Goal: Information Seeking & Learning: Learn about a topic

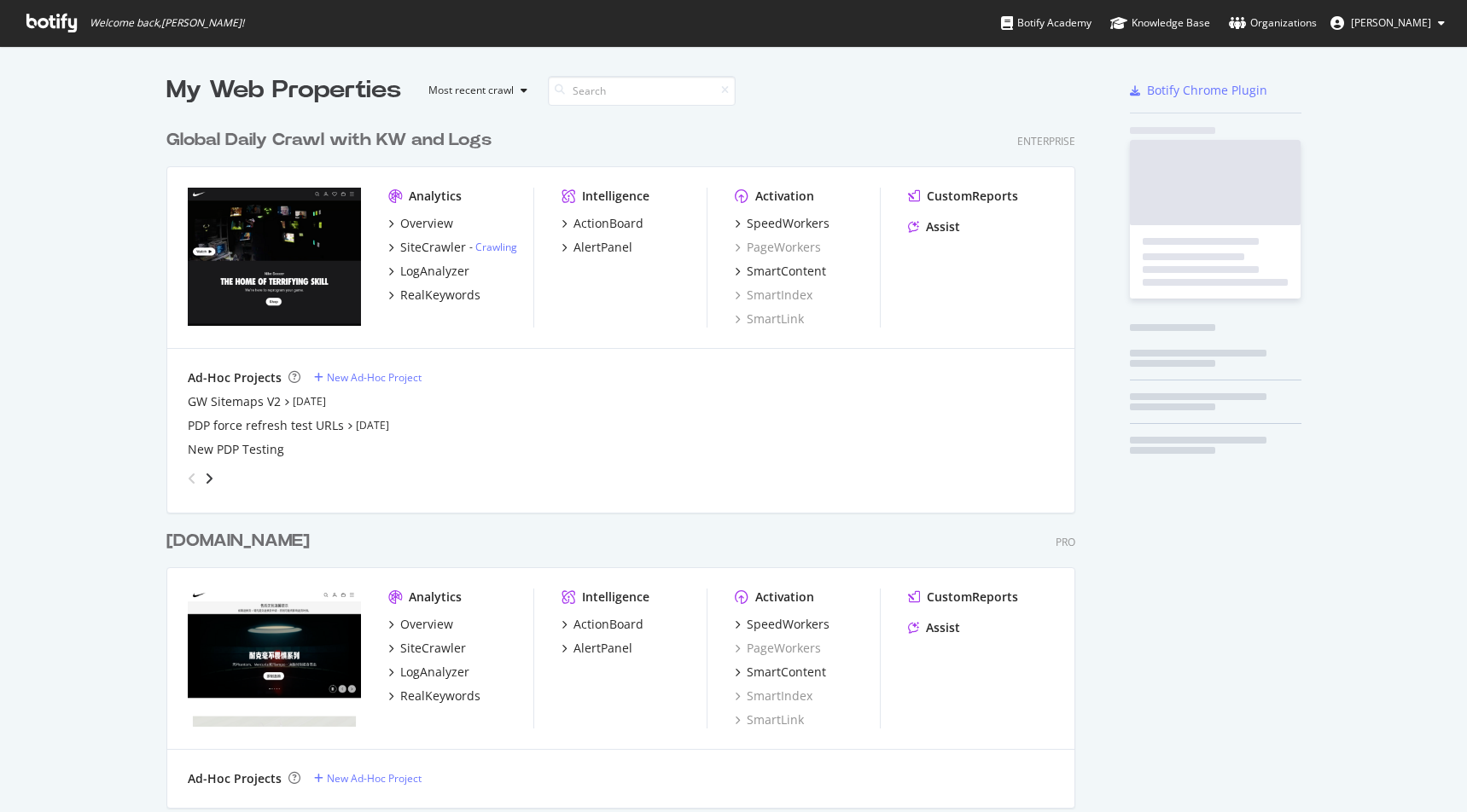
scroll to position [998, 923]
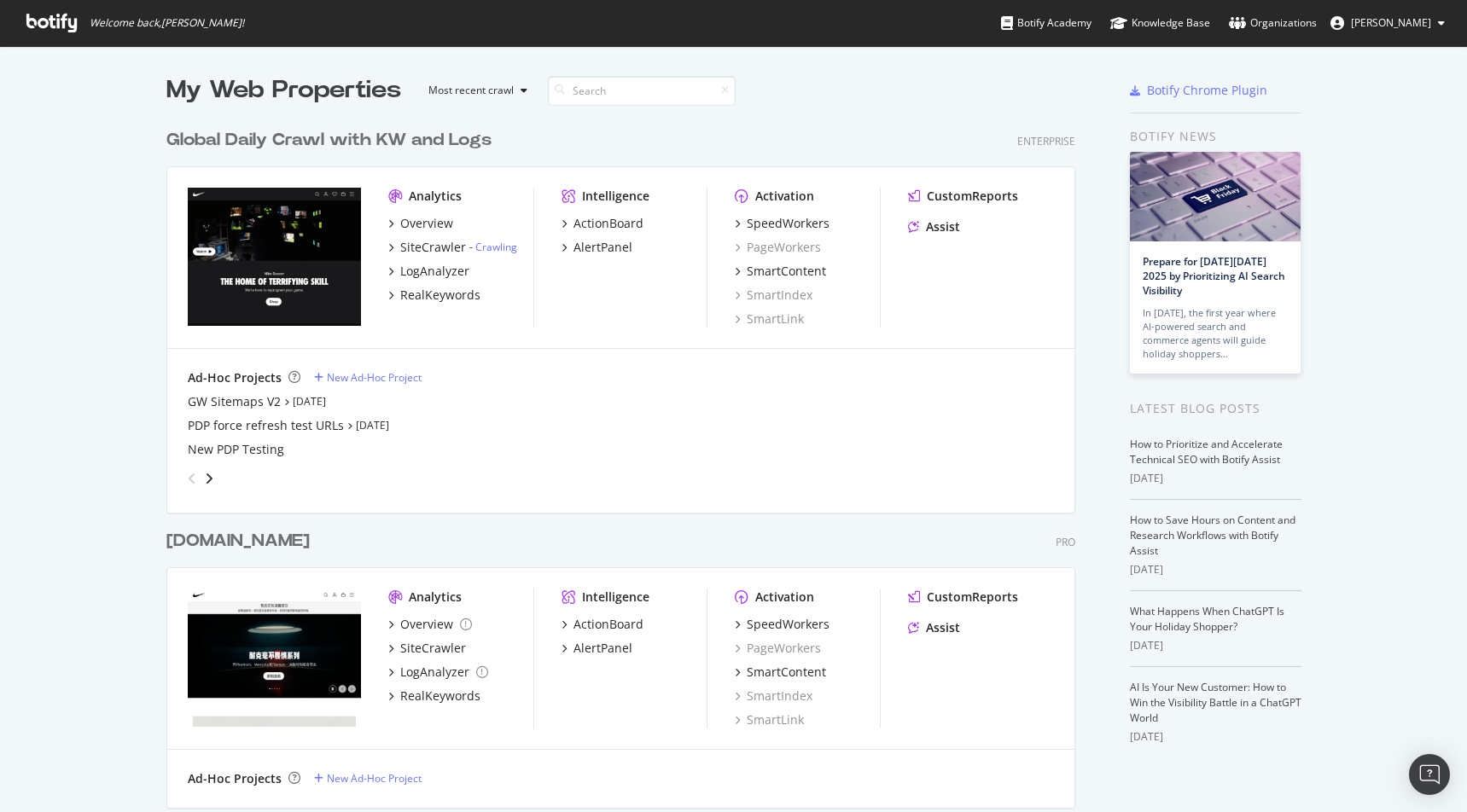
click at [715, 483] on div "grid" at bounding box center [617, 474] width 873 height 34
click at [740, 450] on div "New PDP Testing" at bounding box center [621, 449] width 866 height 17
click at [809, 275] on div "SmartContent" at bounding box center [786, 271] width 80 height 17
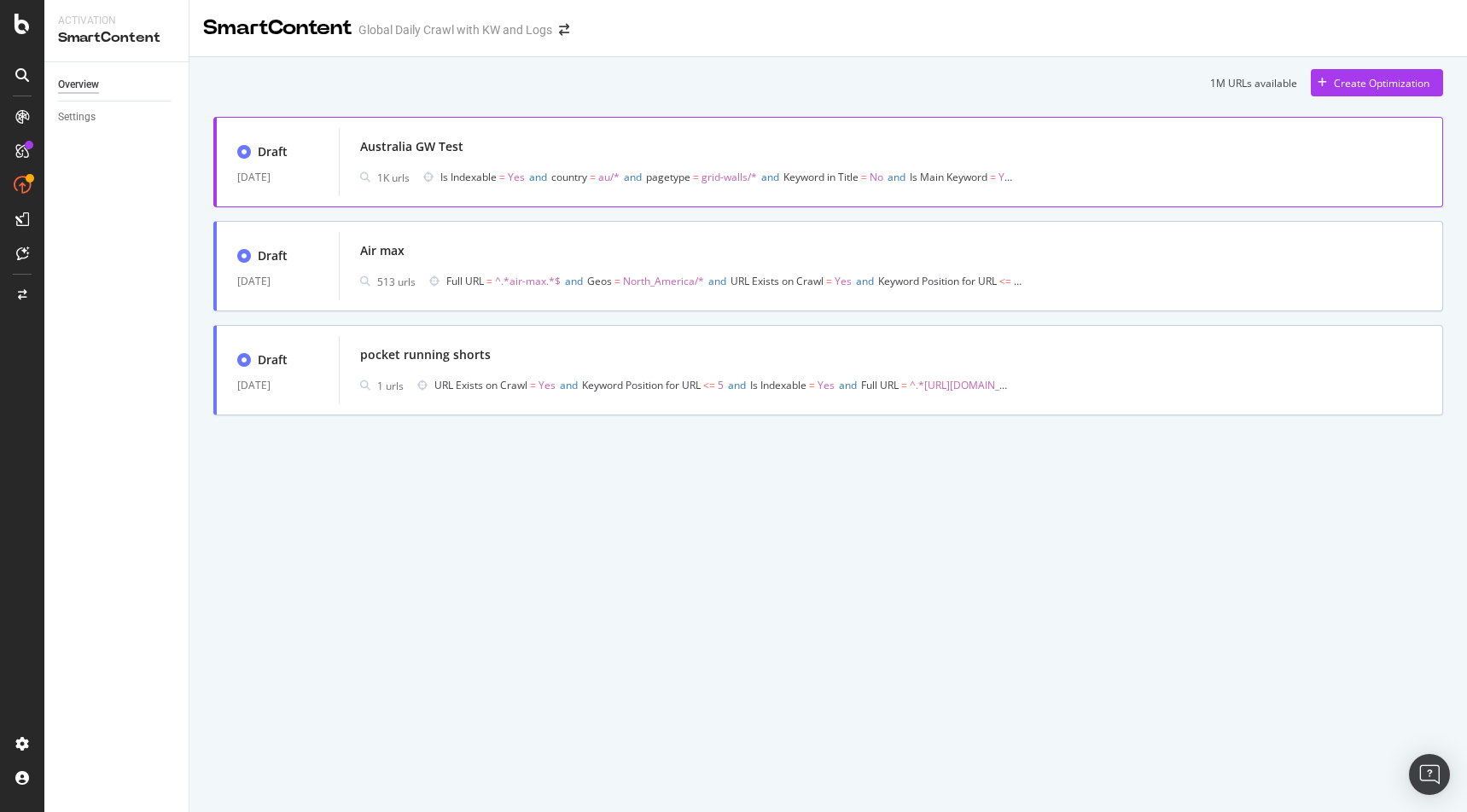
click at [400, 154] on div "Australia GW Test" at bounding box center [412, 146] width 103 height 17
click at [501, 156] on div "Australia GW Test" at bounding box center [891, 147] width 1061 height 24
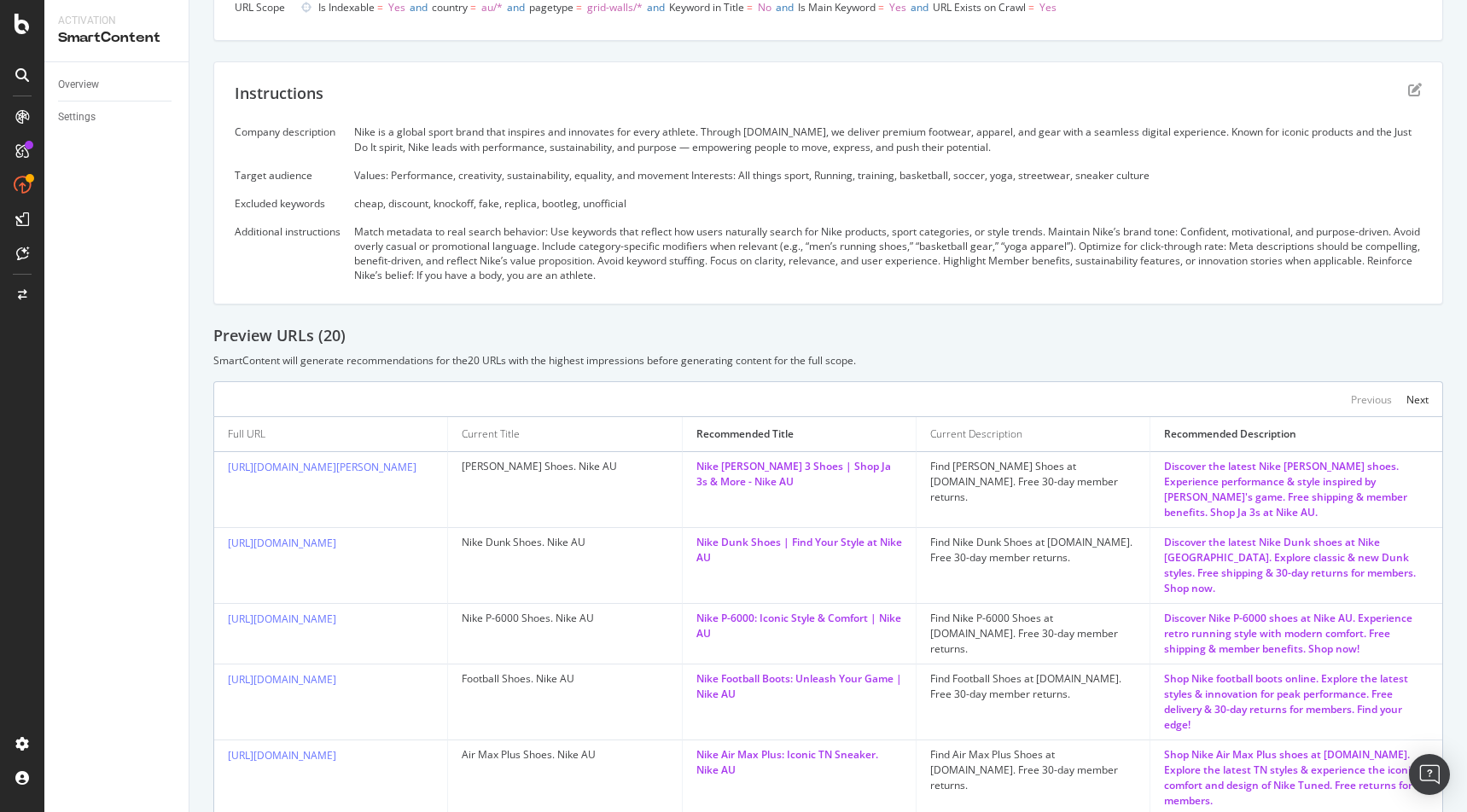
scroll to position [264, 0]
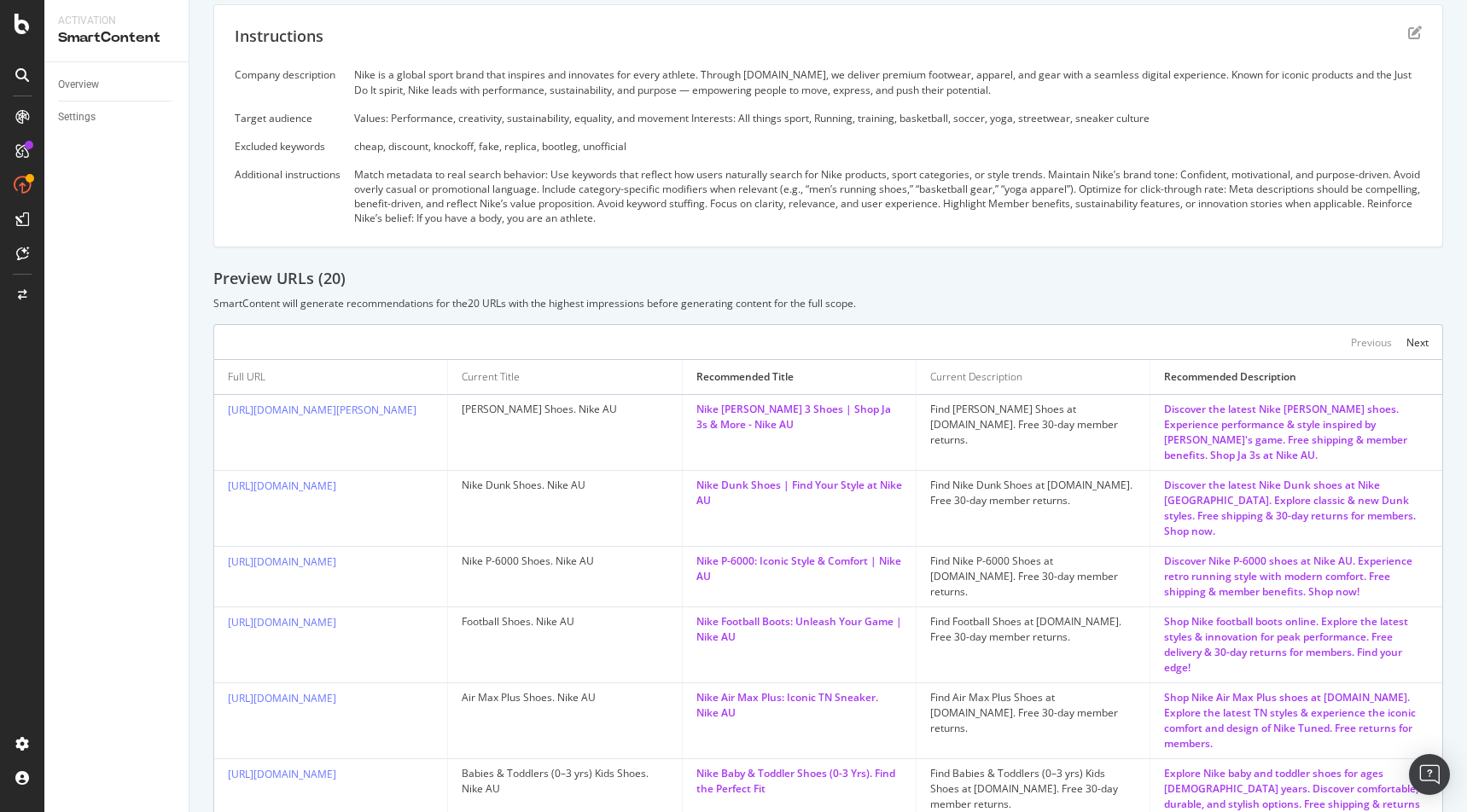
click at [881, 274] on div "Preview URLs ( 20 )" at bounding box center [828, 279] width 1230 height 23
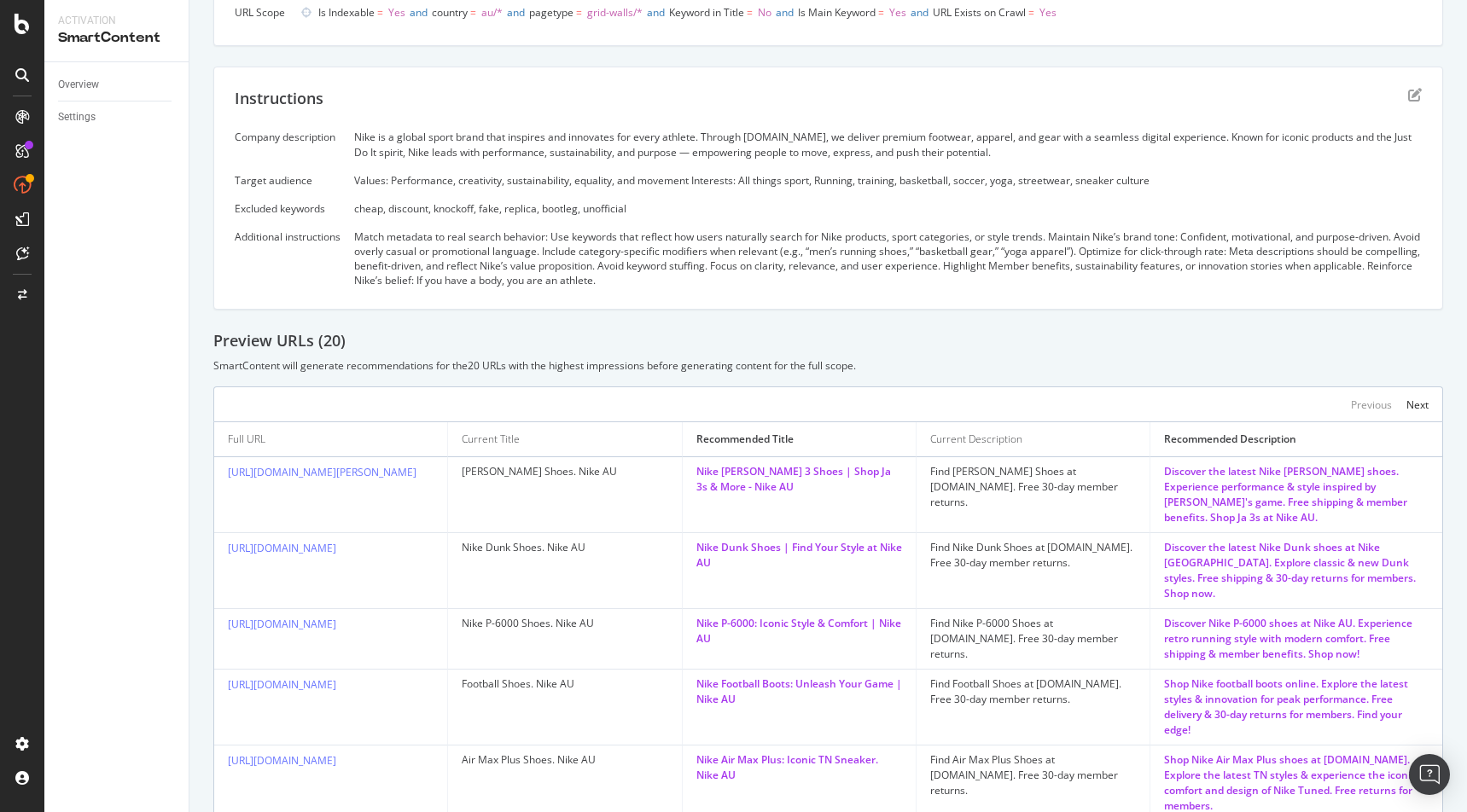
scroll to position [313, 0]
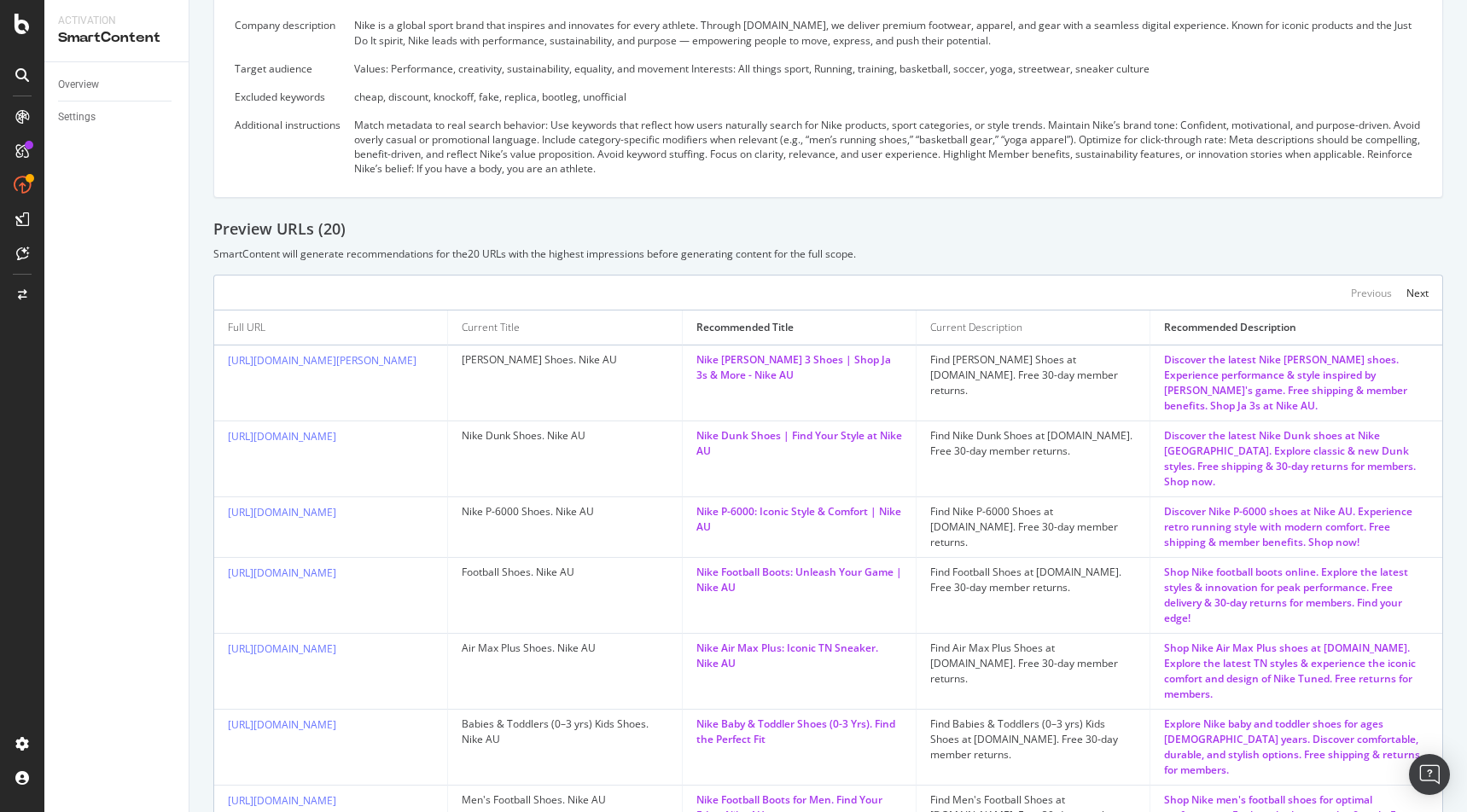
click at [1034, 242] on div "Preview URLs ( 20 ) SmartContent will generate recommendations for the 20 URLs …" at bounding box center [828, 240] width 1230 height 43
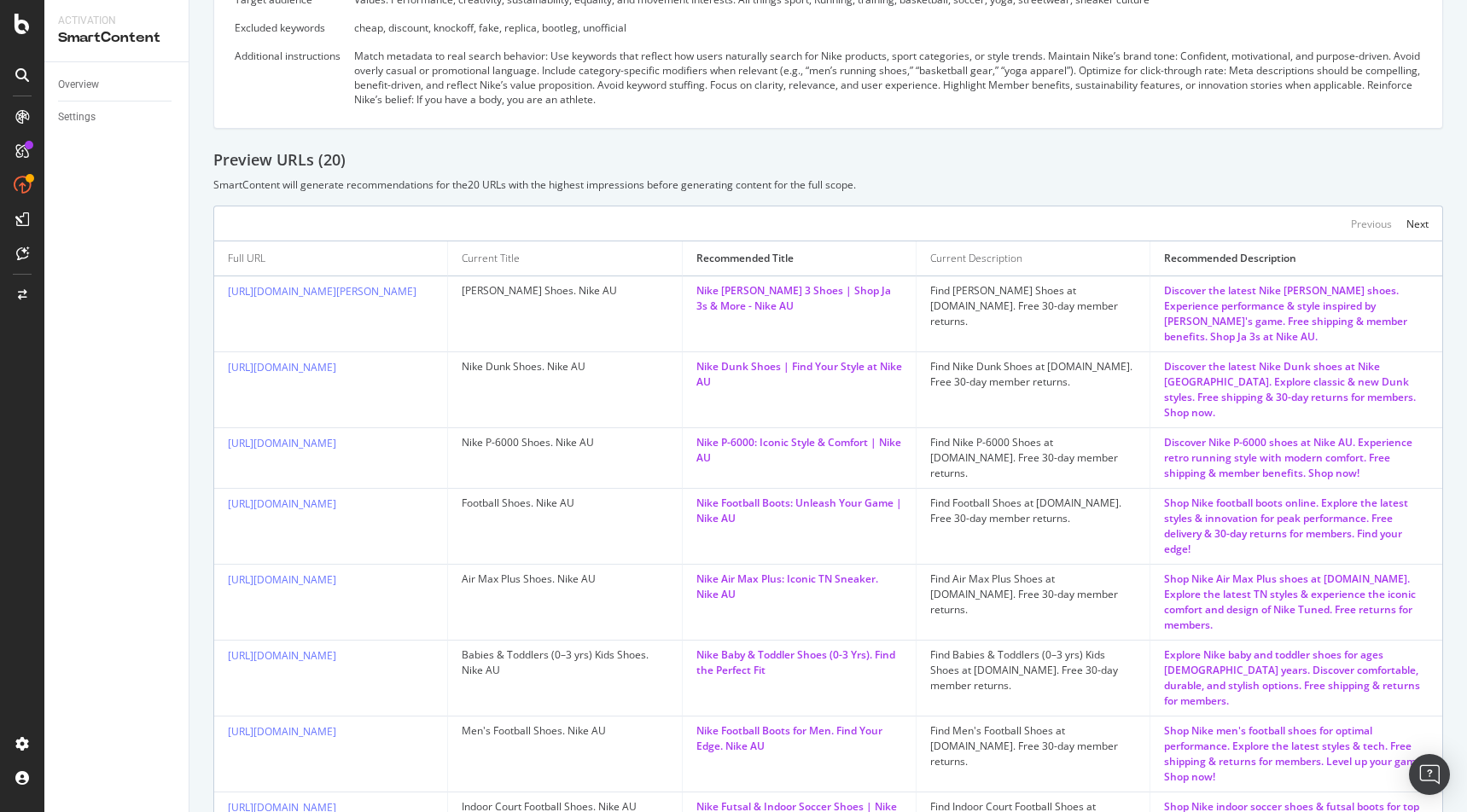
scroll to position [451, 0]
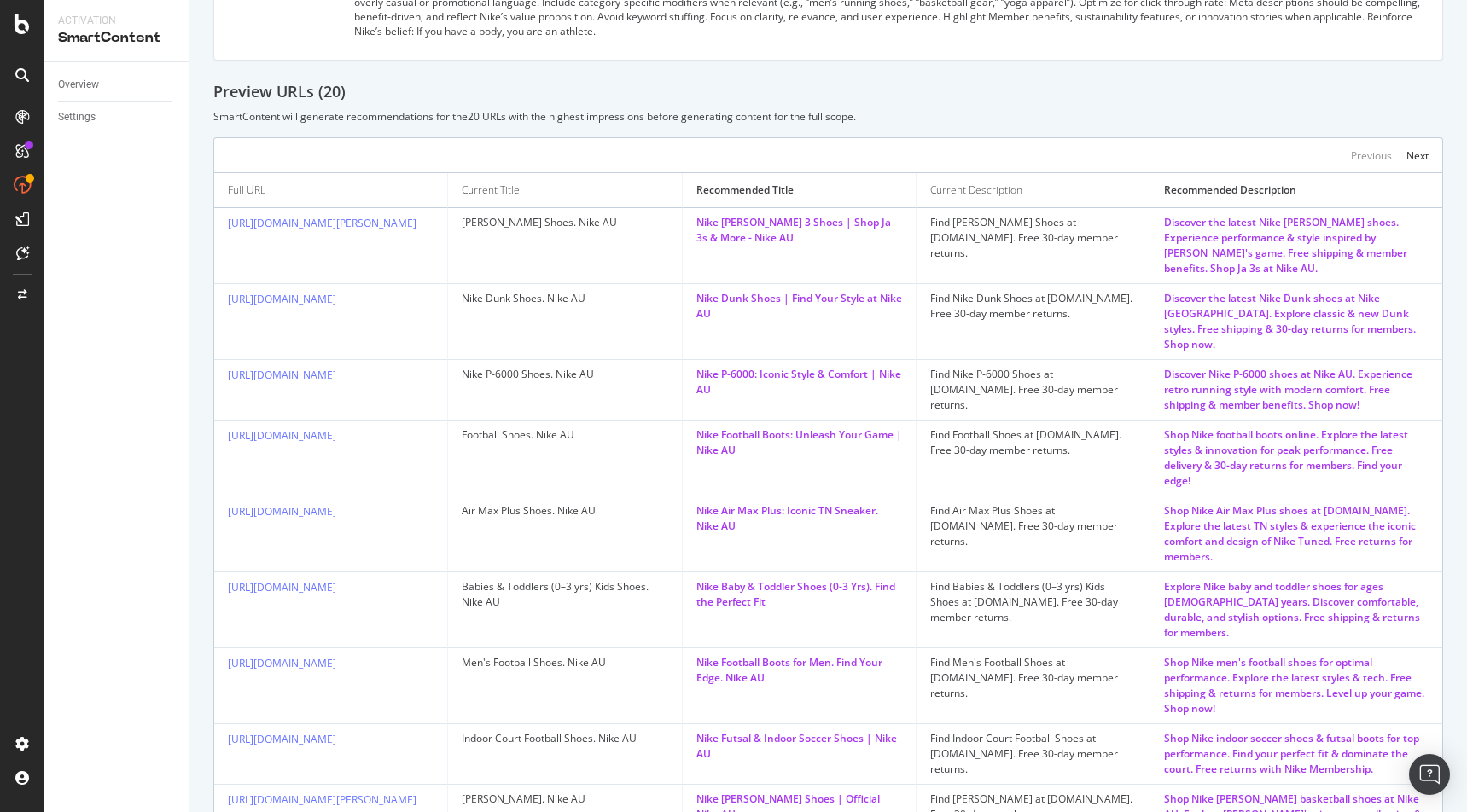
click at [1069, 110] on div "SmartContent will generate recommendations for the 20 URLs with the highest imp…" at bounding box center [828, 116] width 1230 height 15
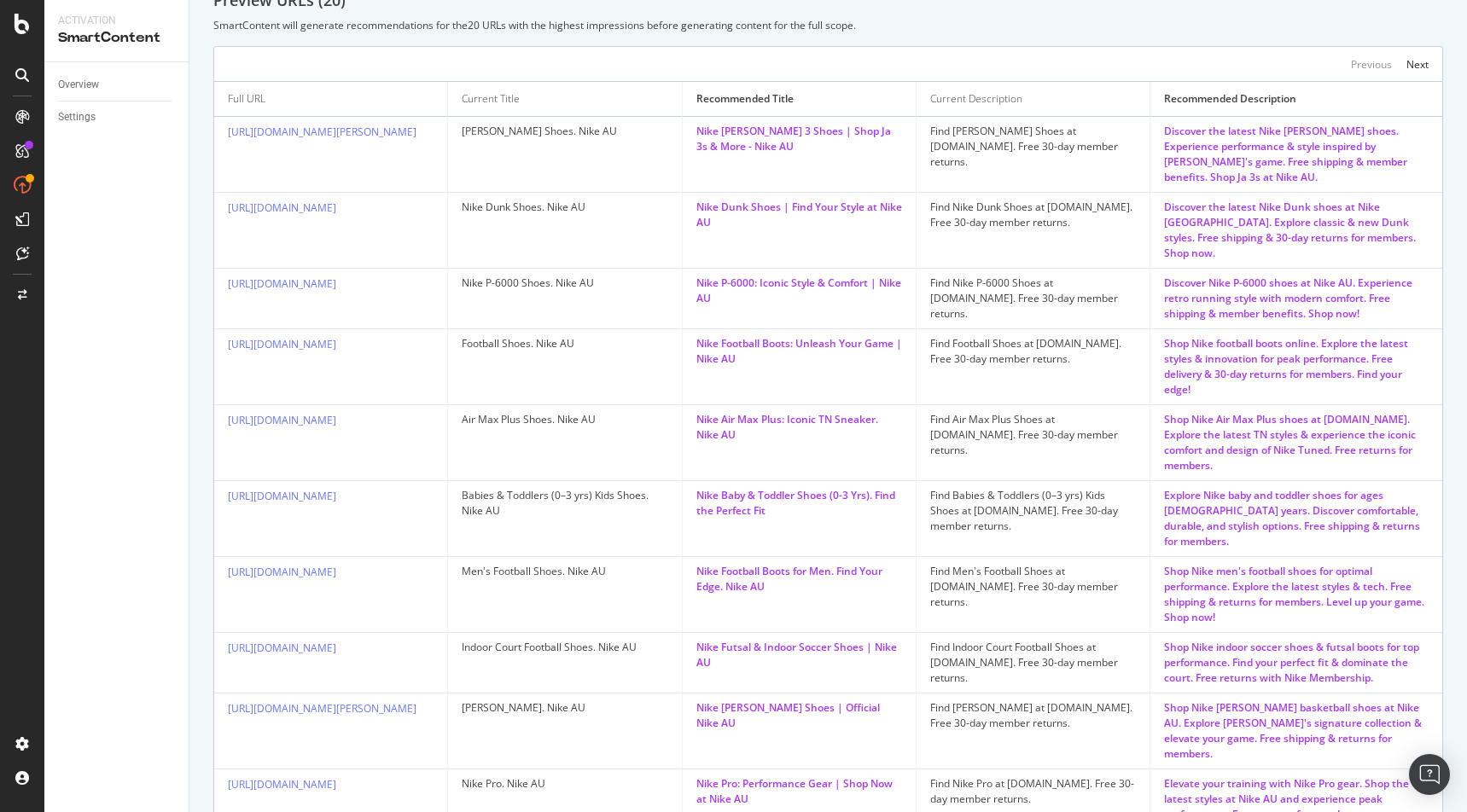
scroll to position [543, 0]
click at [941, 486] on div "Find Babies & Toddlers (0–3 yrs) Kids Shoes at Nike.com. Free 30-day member ret…" at bounding box center [1033, 509] width 206 height 46
drag, startPoint x: 734, startPoint y: 600, endPoint x: 693, endPoint y: 590, distance: 42.2
click at [693, 631] on td "Nike Futsal & Indoor Soccer Shoes | Nike AU" at bounding box center [799, 661] width 234 height 61
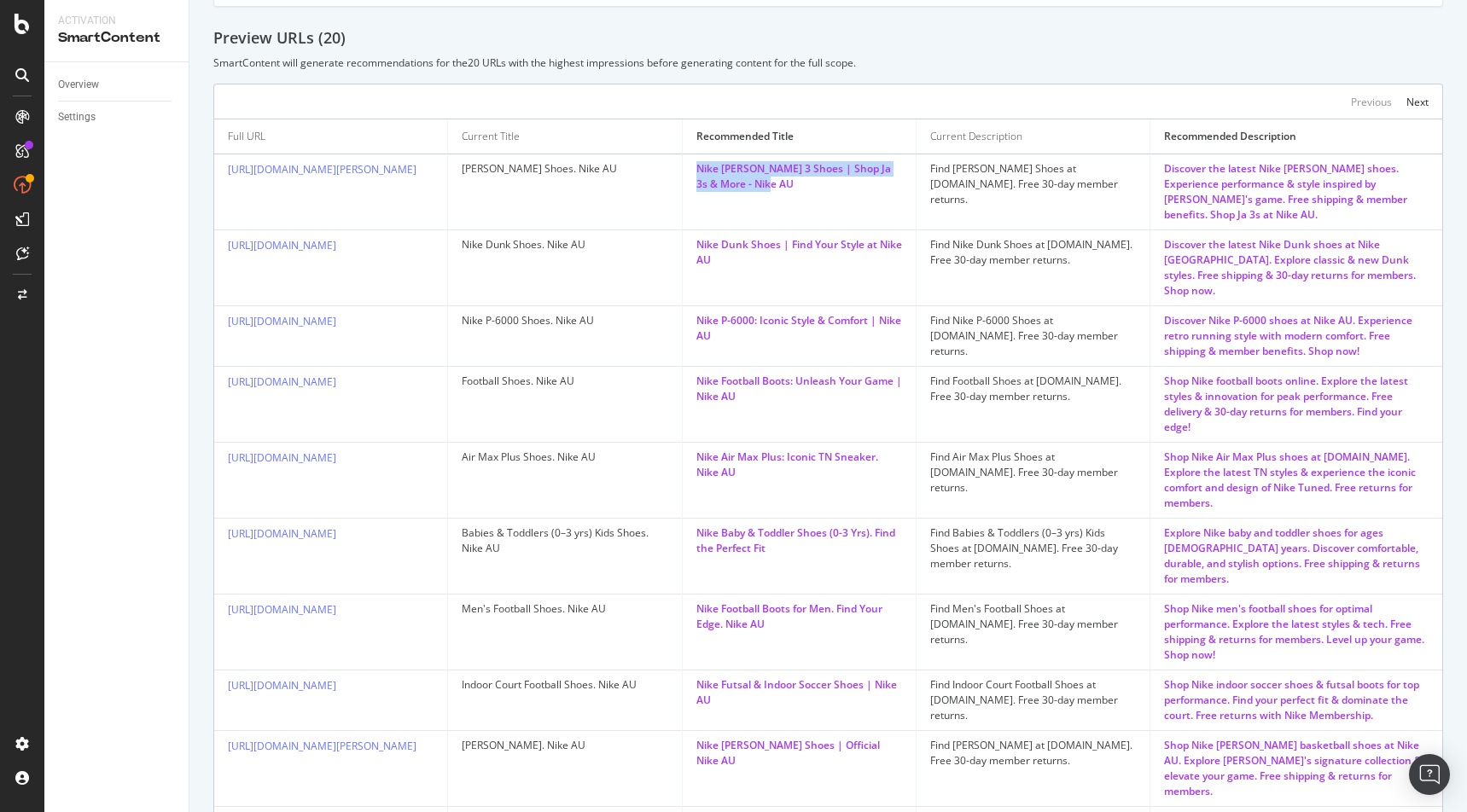
drag, startPoint x: 788, startPoint y: 178, endPoint x: 681, endPoint y: 174, distance: 107.1
click at [682, 174] on td "Nike Ja Morant 3 Shoes | Shop Ja 3s & More - Nike AU" at bounding box center [799, 192] width 234 height 76
click at [765, 450] on div "Nike Air Max Plus: Iconic TN Sneaker. Nike AU" at bounding box center [798, 465] width 206 height 31
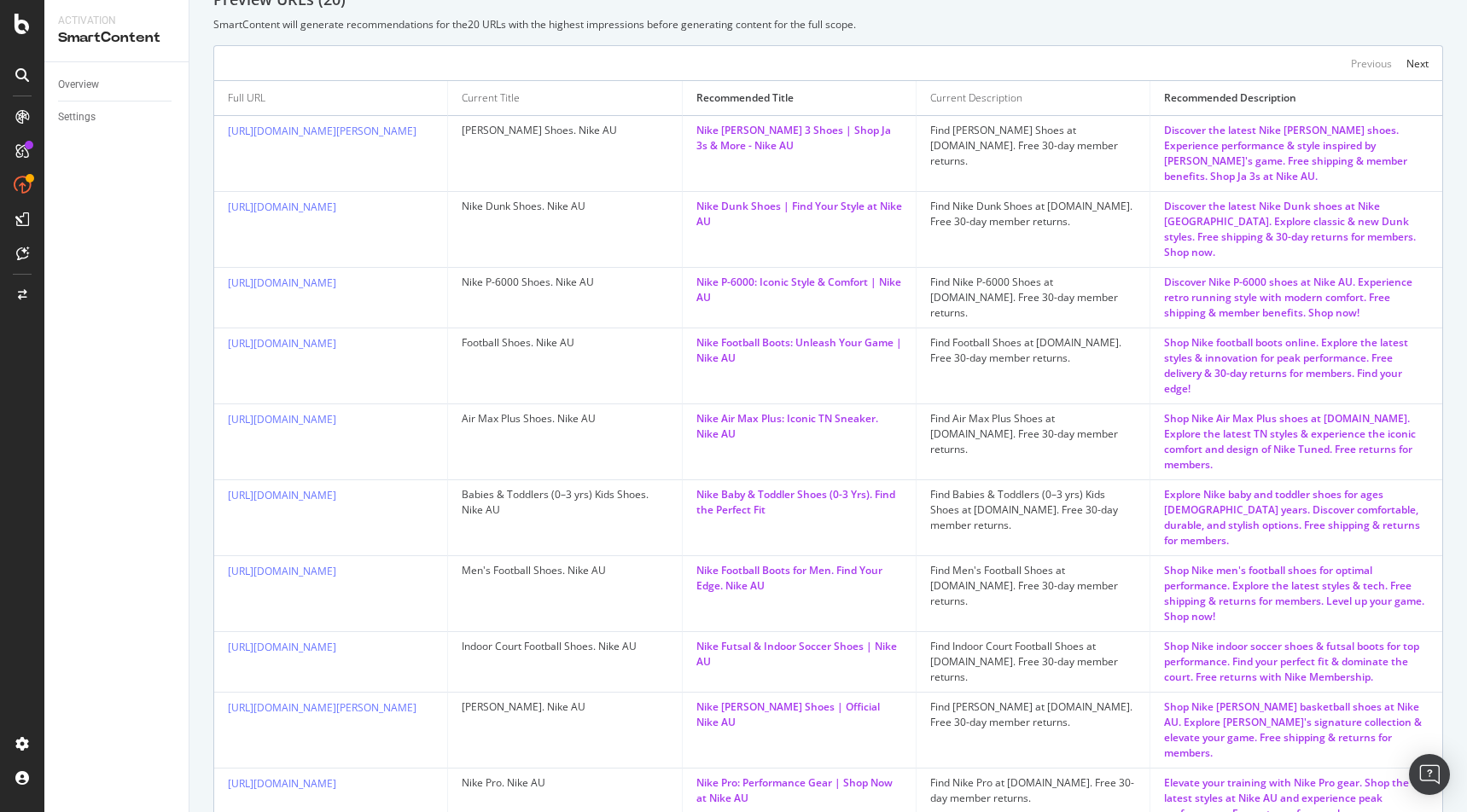
scroll to position [0, 0]
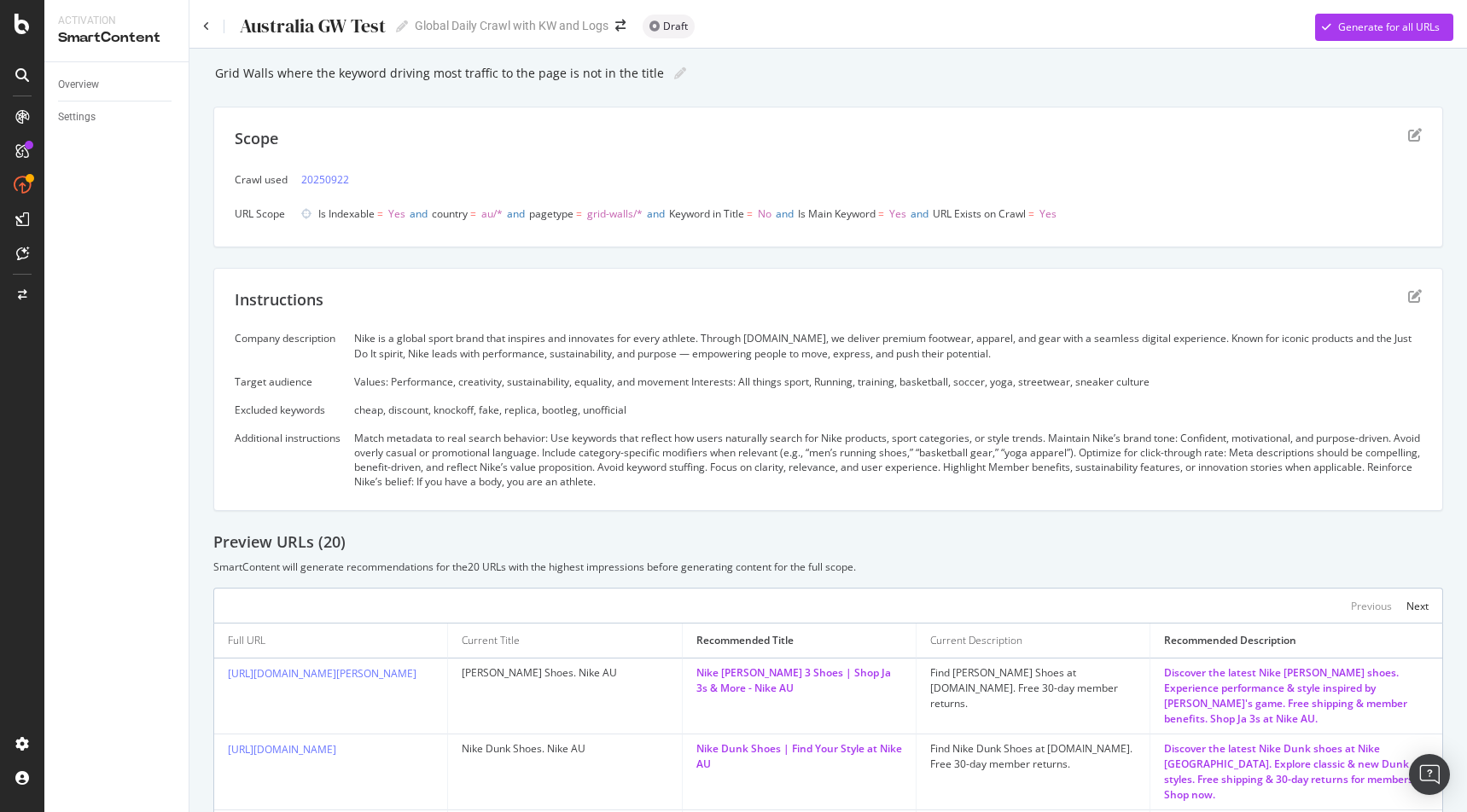
click at [990, 573] on div "SmartContent will generate recommendations for the 20 URLs with the highest imp…" at bounding box center [828, 567] width 1230 height 15
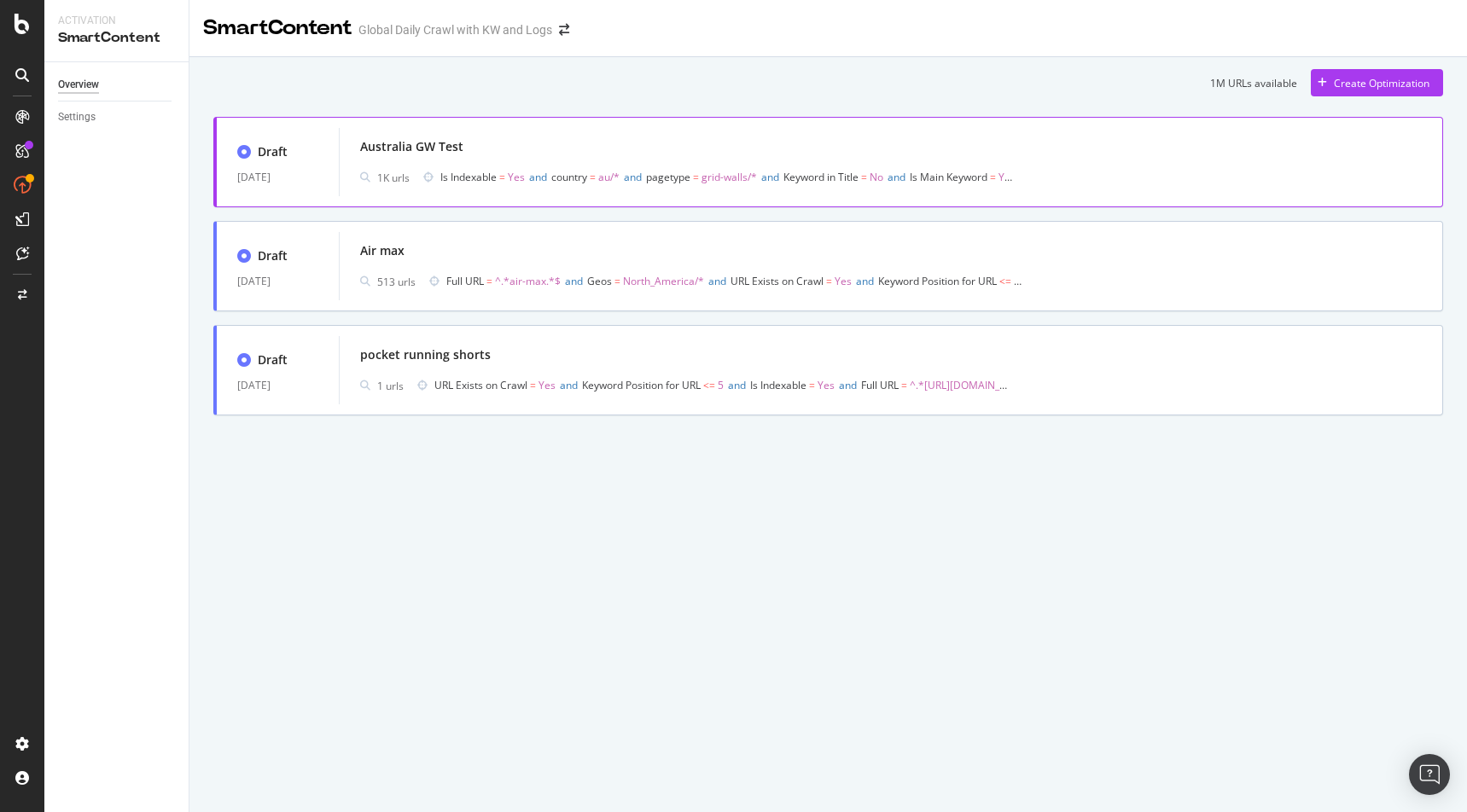
click at [392, 178] on div "1K urls" at bounding box center [393, 177] width 32 height 15
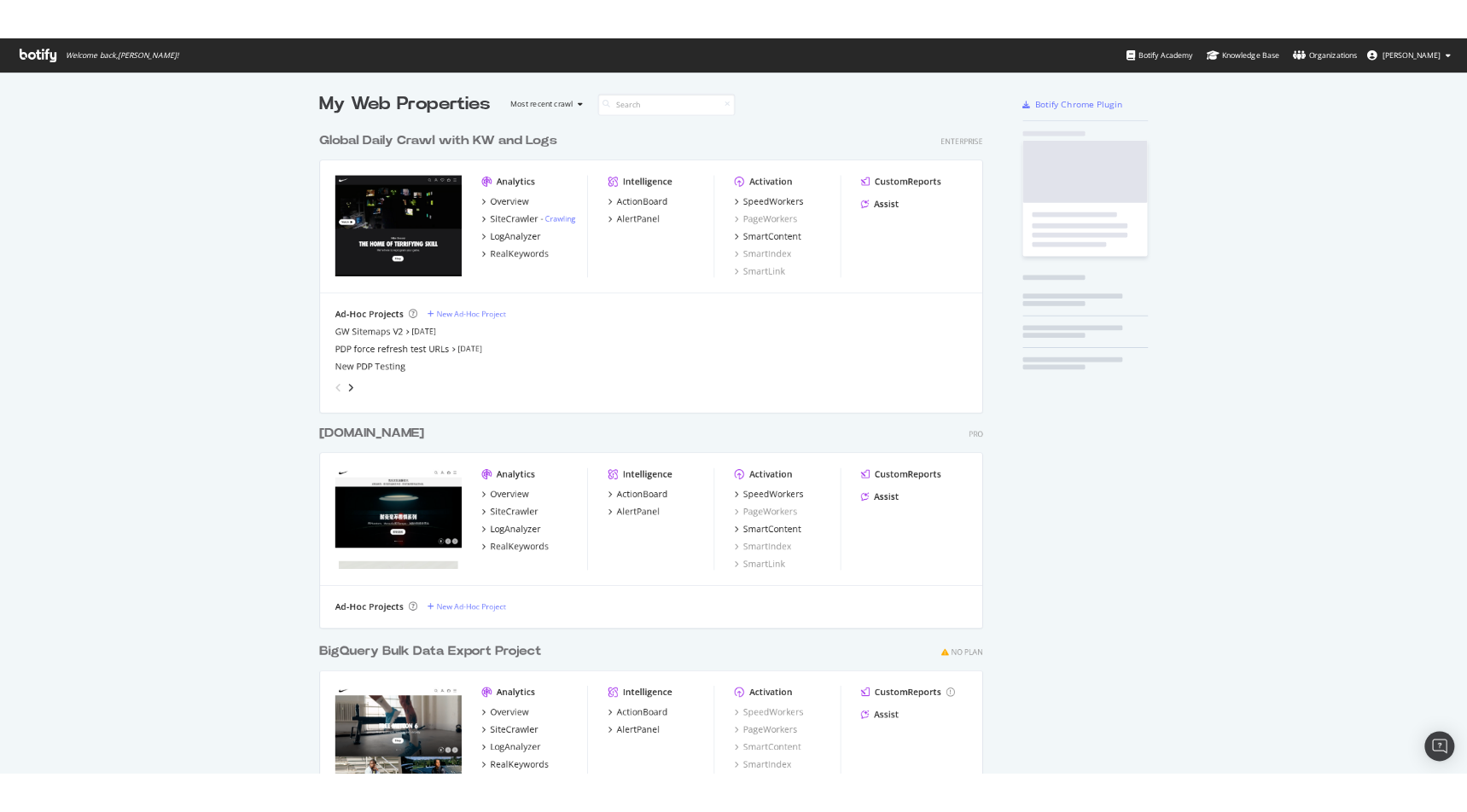
scroll to position [998, 923]
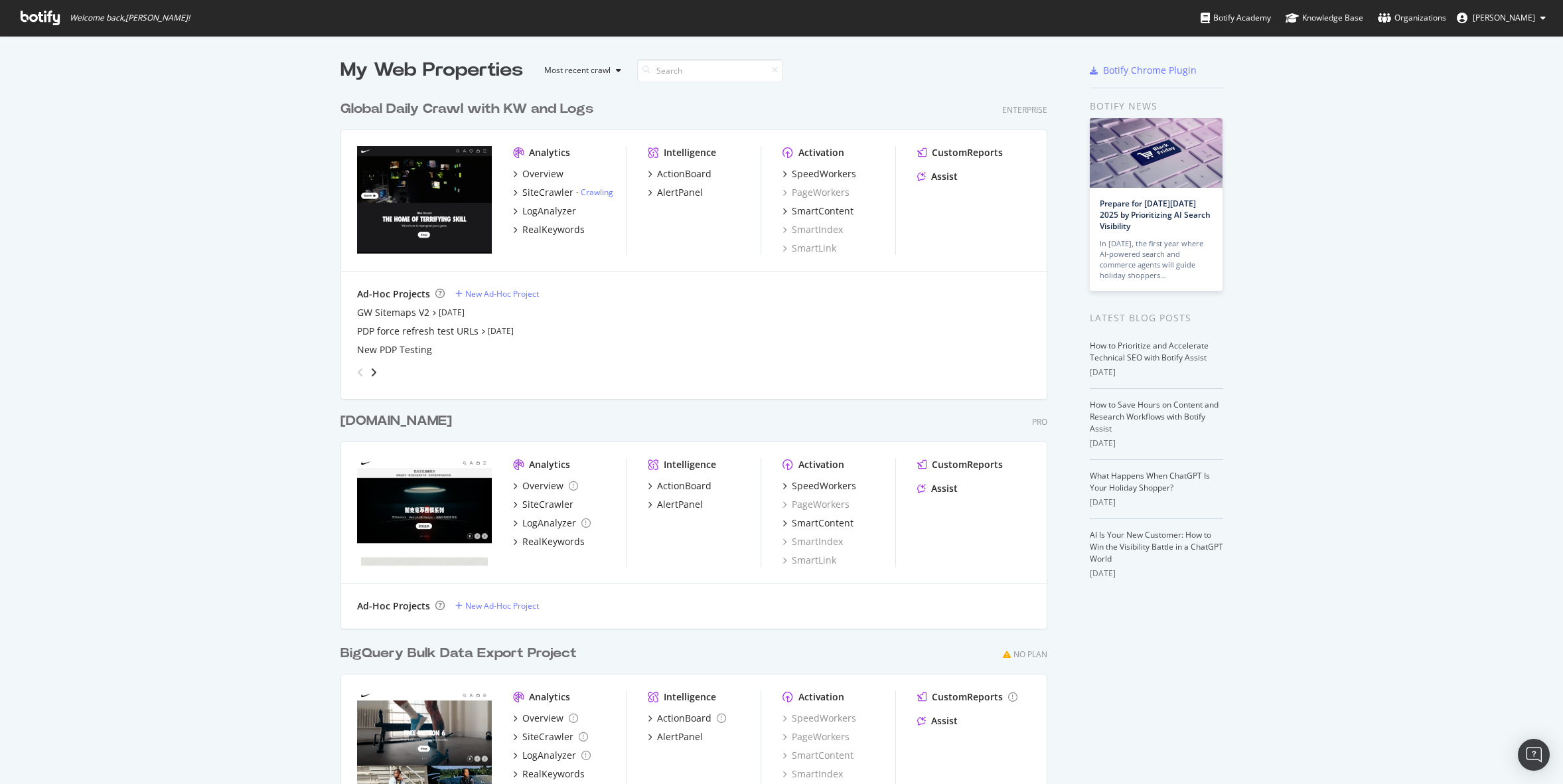
click at [885, 316] on div "GW Sitemaps V2 [DATE]" at bounding box center [694, 312] width 674 height 13
click at [826, 384] on div "Ad-Hoc Projects New Ad-Hoc Project GW Sitemaps V2 [DATE] PDP force refresh test…" at bounding box center [694, 335] width 705 height 127
click at [945, 364] on div "grid" at bounding box center [691, 369] width 679 height 27
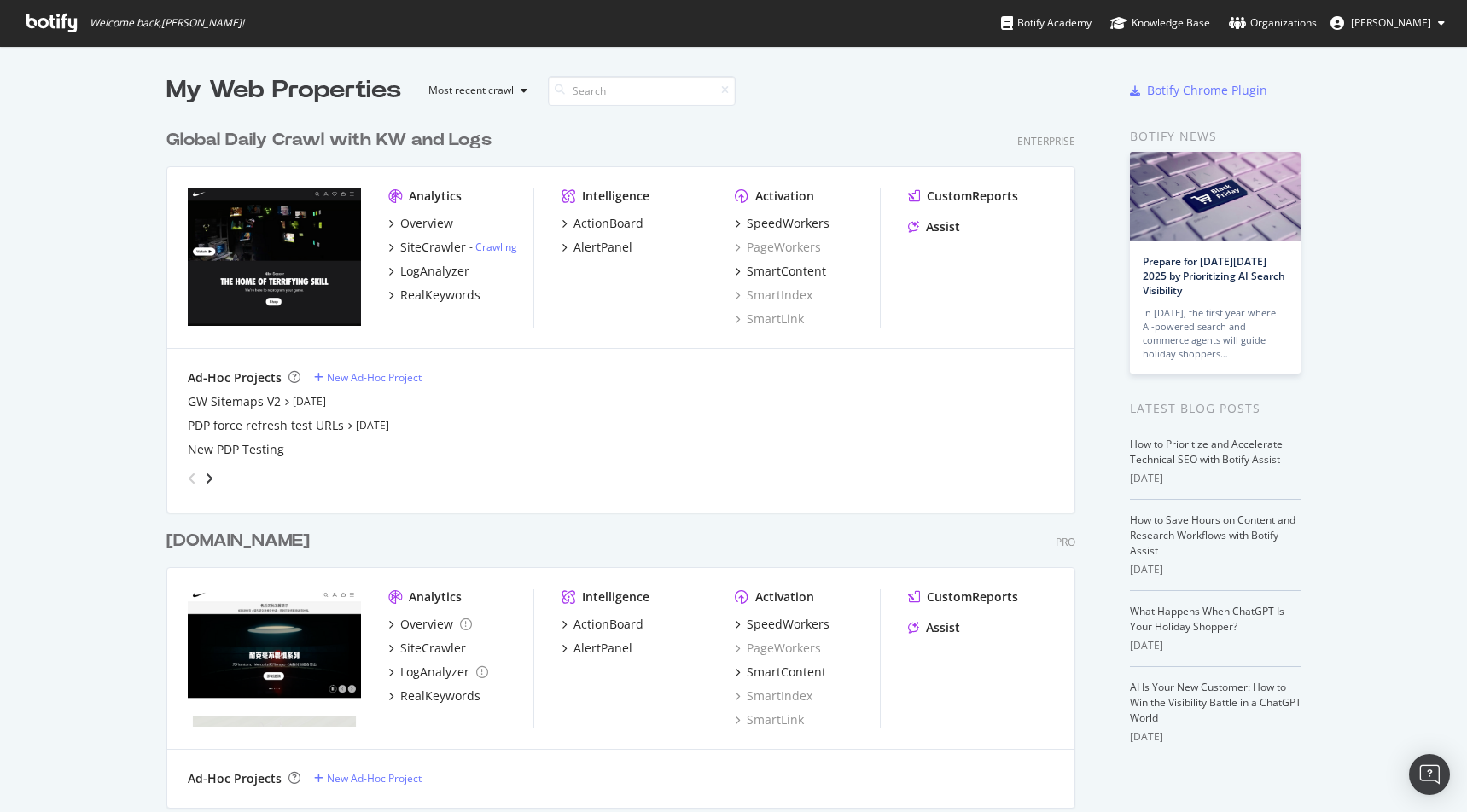
scroll to position [812, 1467]
